Goal: Find specific page/section: Find specific page/section

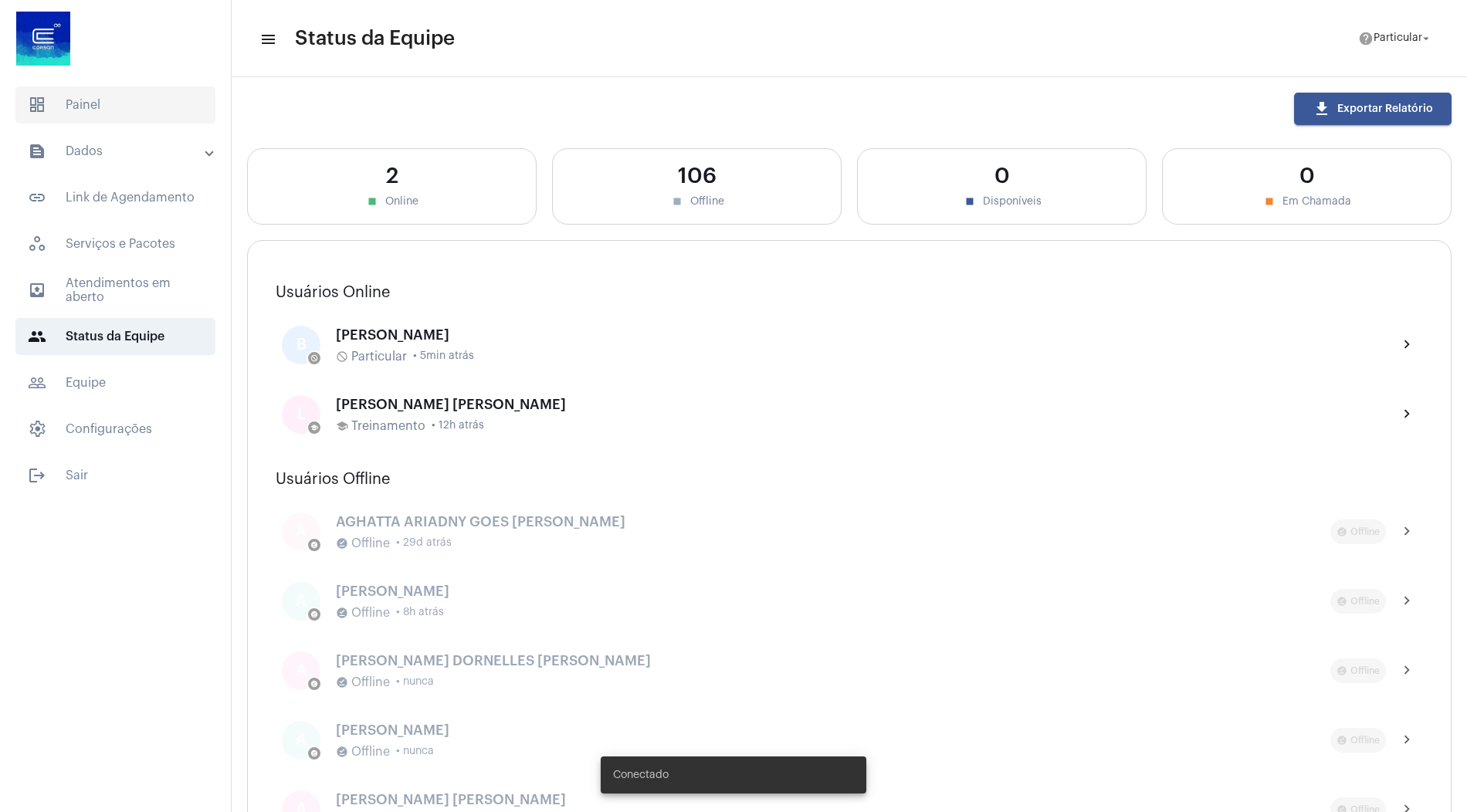
click at [127, 108] on span "dashboard Painel" at bounding box center [116, 106] width 200 height 38
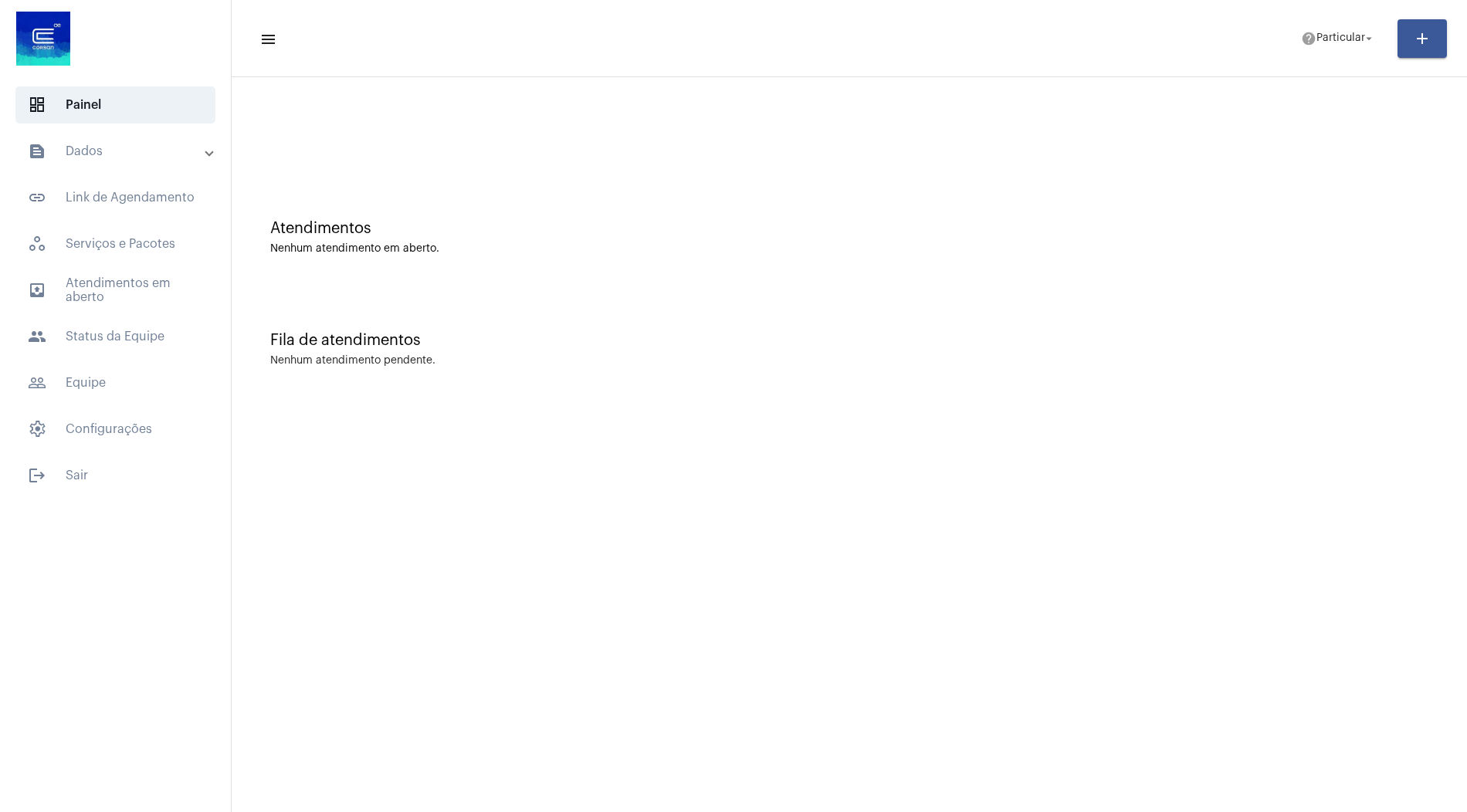
click at [142, 136] on mat-expansion-panel-header "text_snippet_outlined Dados" at bounding box center [120, 151] width 221 height 38
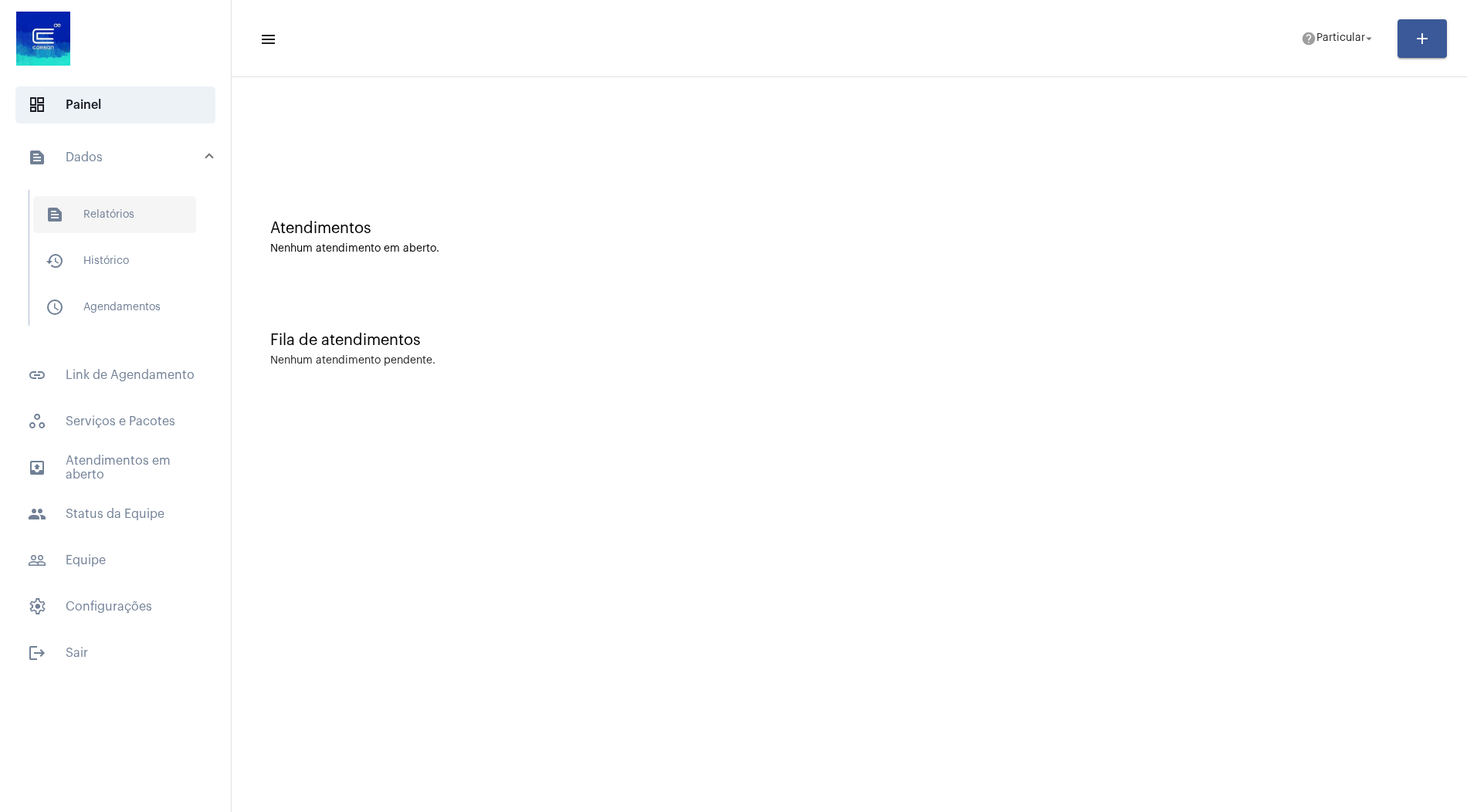
click at [132, 216] on span "text_snippet_outlined Relatórios" at bounding box center [115, 214] width 163 height 38
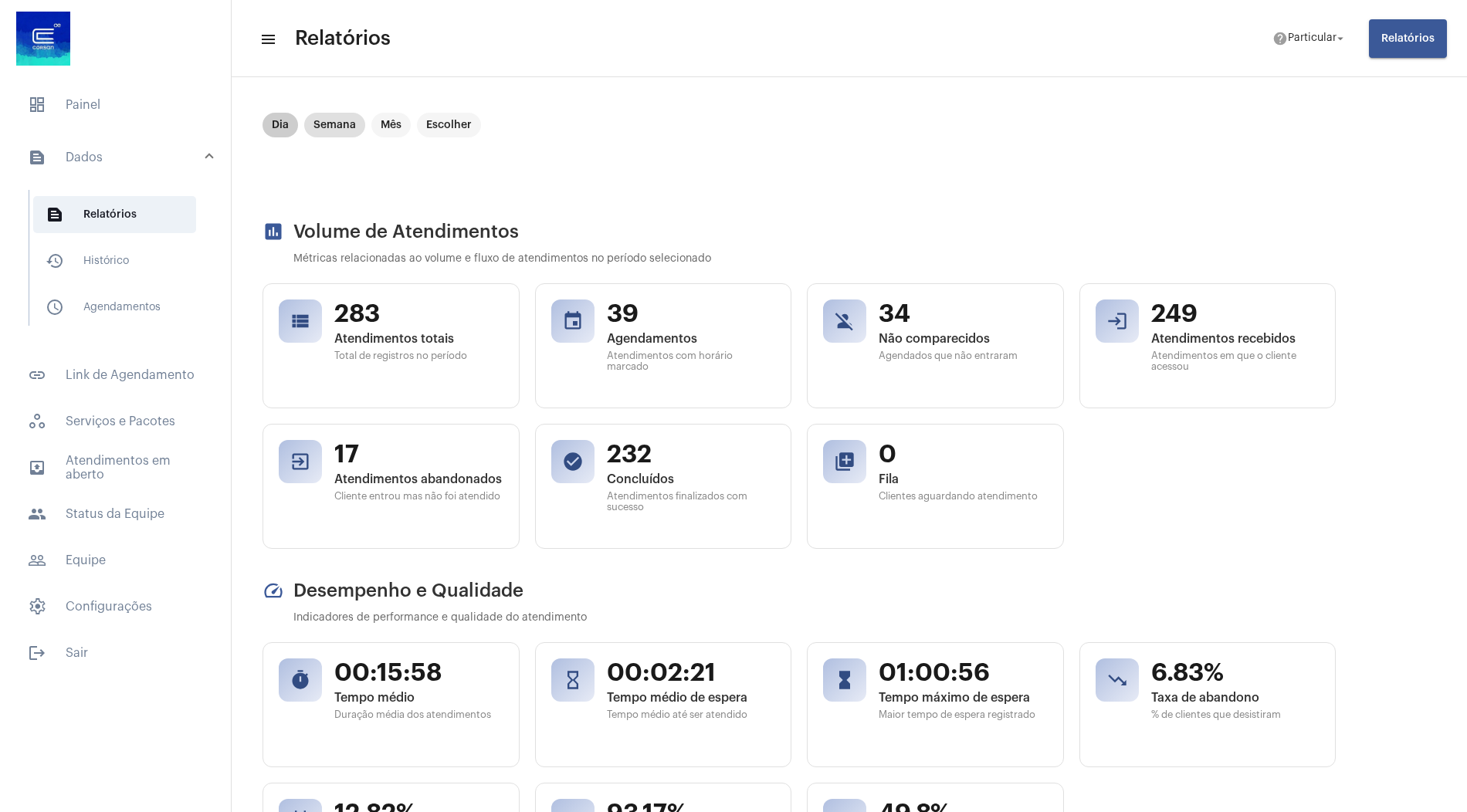
click at [281, 127] on mat-chip "Dia" at bounding box center [281, 124] width 36 height 25
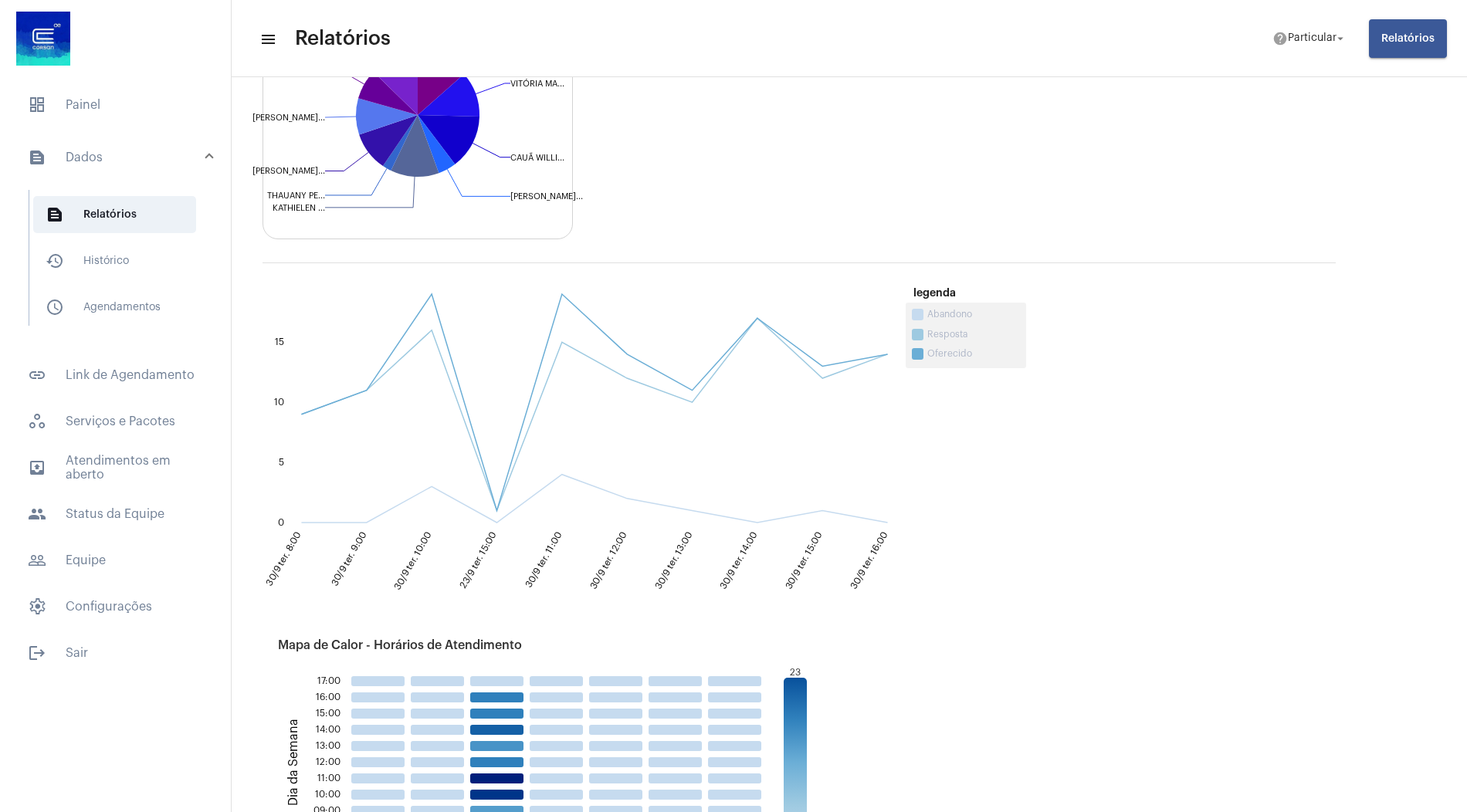
scroll to position [627, 0]
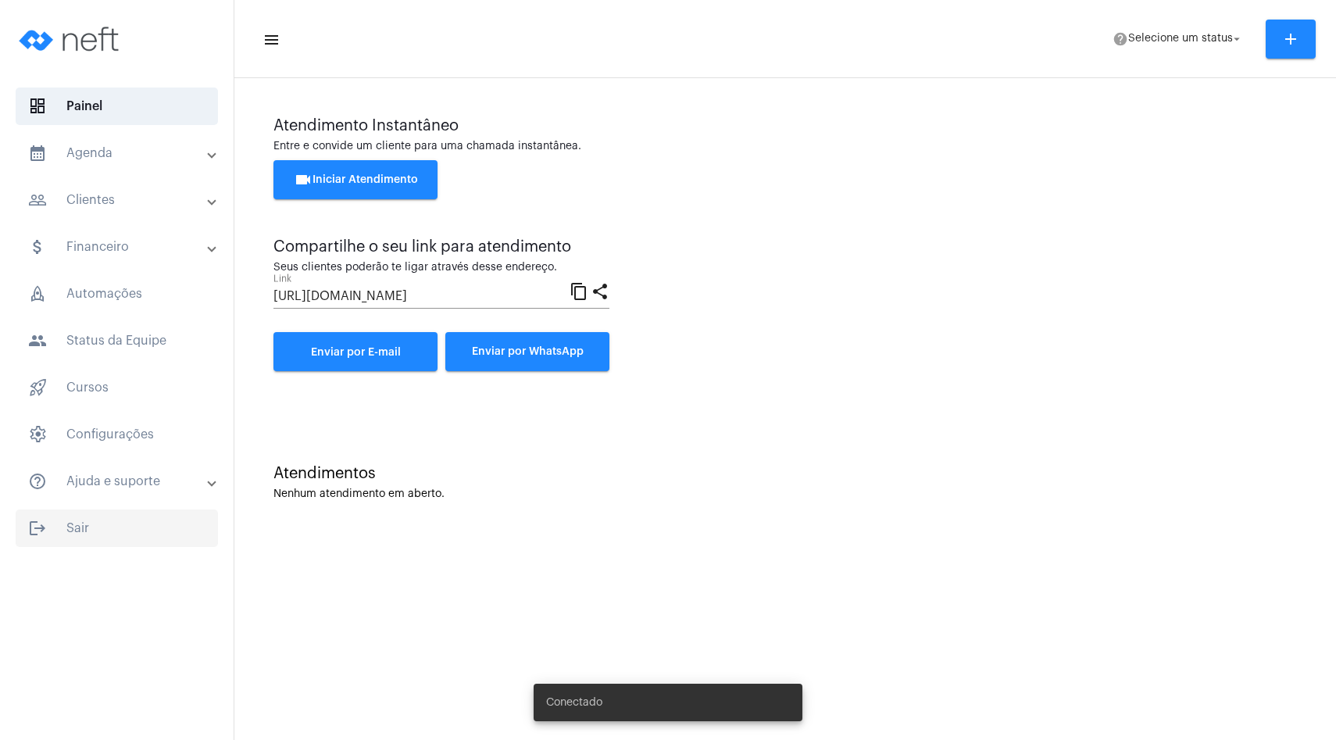
click at [95, 514] on span "logout Sair" at bounding box center [117, 528] width 202 height 38
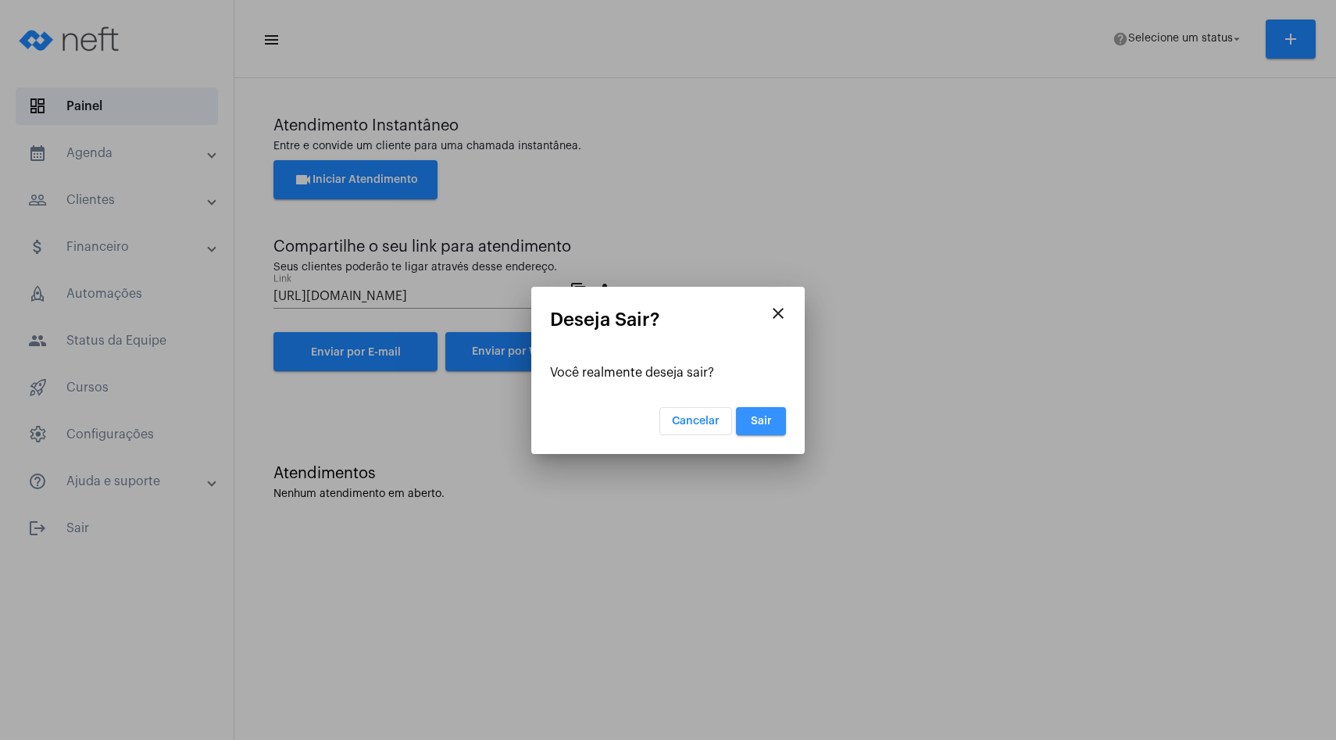
click at [766, 424] on span "Sair" at bounding box center [761, 421] width 21 height 11
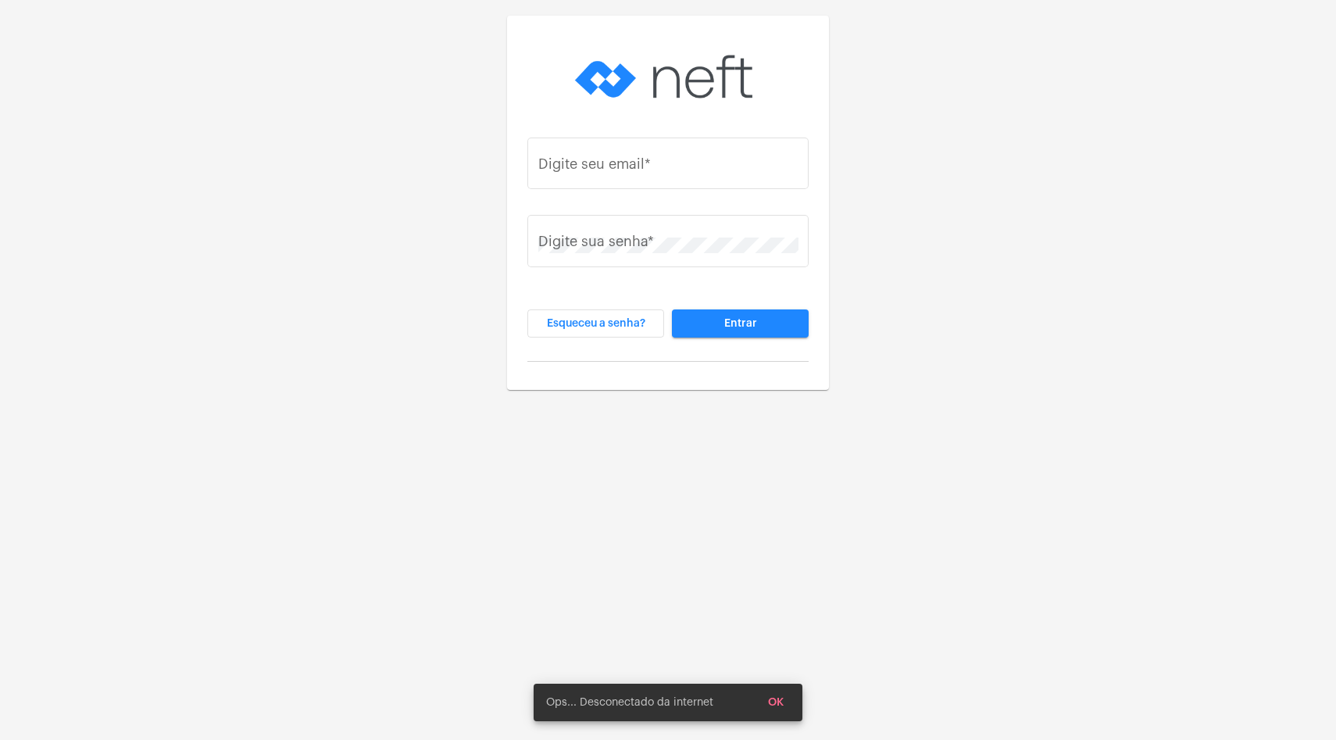
type input "bernardo@neft.com.br"
